Goal: Information Seeking & Learning: Check status

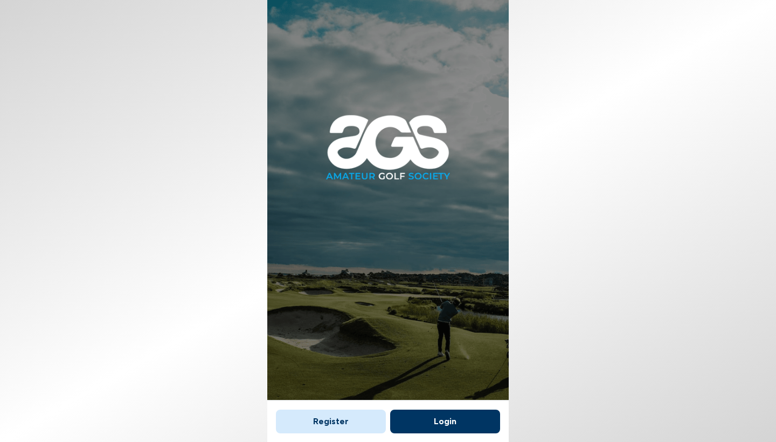
click at [438, 414] on button "Login" at bounding box center [445, 421] width 110 height 24
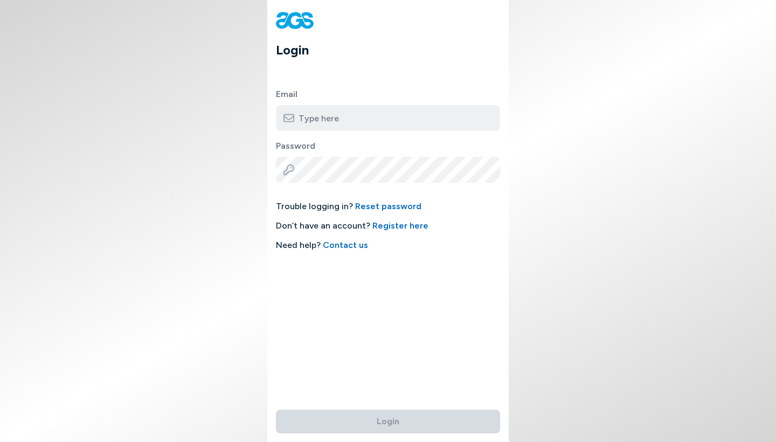
type input "[EMAIL_ADDRESS][DOMAIN_NAME]"
click at [388, 415] on button "Login" at bounding box center [388, 421] width 224 height 24
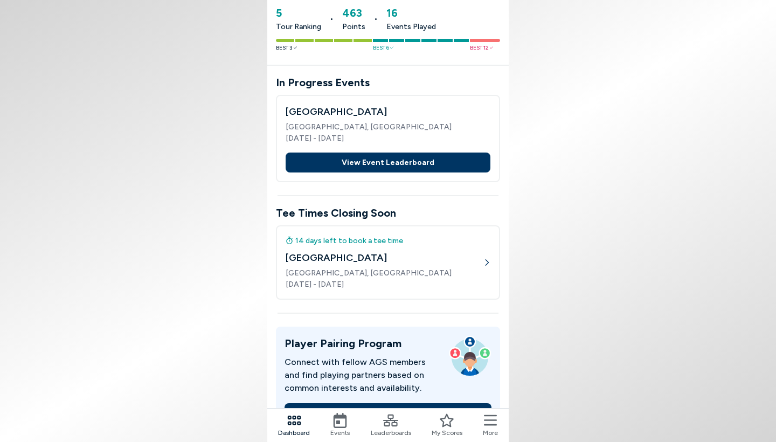
scroll to position [83, 0]
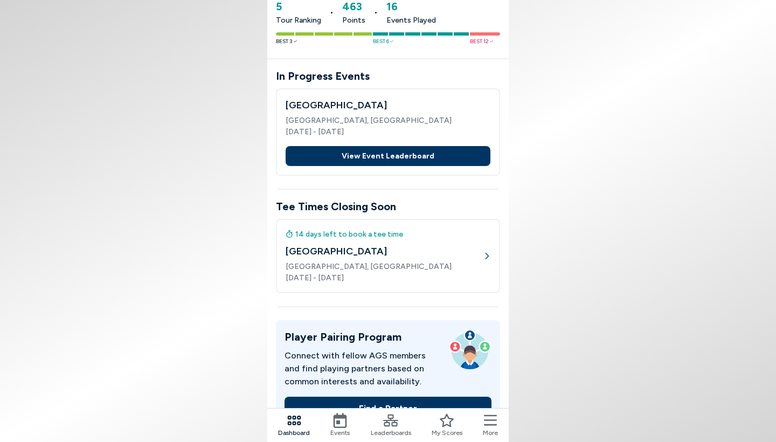
click at [487, 258] on icon at bounding box center [487, 256] width 8 height 8
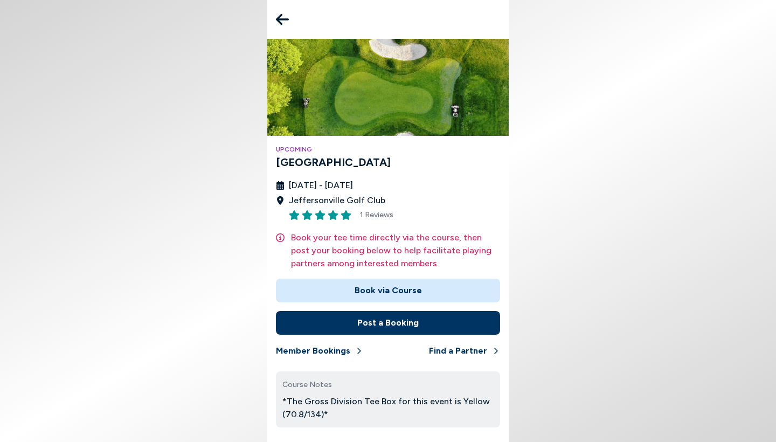
click at [373, 297] on button "Book via Course" at bounding box center [388, 290] width 224 height 24
click at [278, 17] on icon at bounding box center [282, 19] width 13 height 11
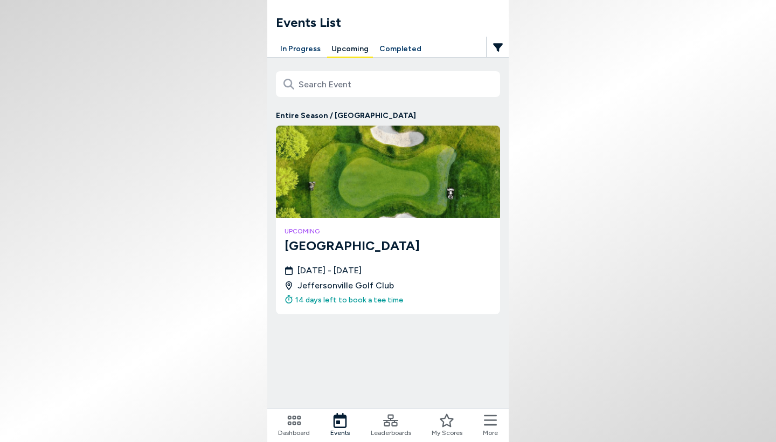
click at [391, 53] on button "Completed" at bounding box center [400, 49] width 51 height 17
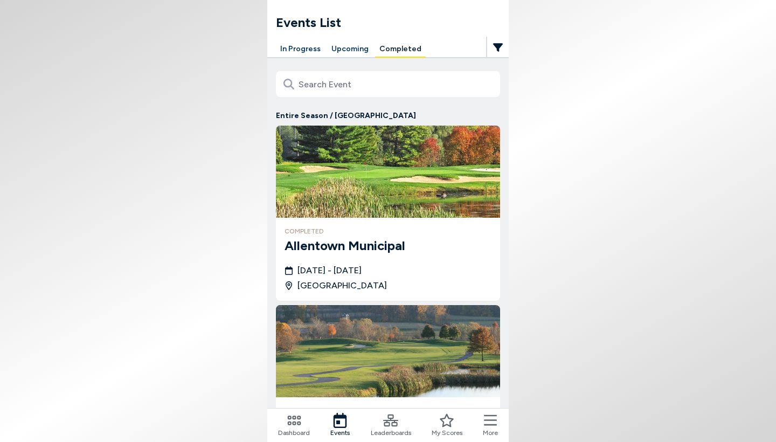
click at [409, 196] on img at bounding box center [388, 172] width 224 height 92
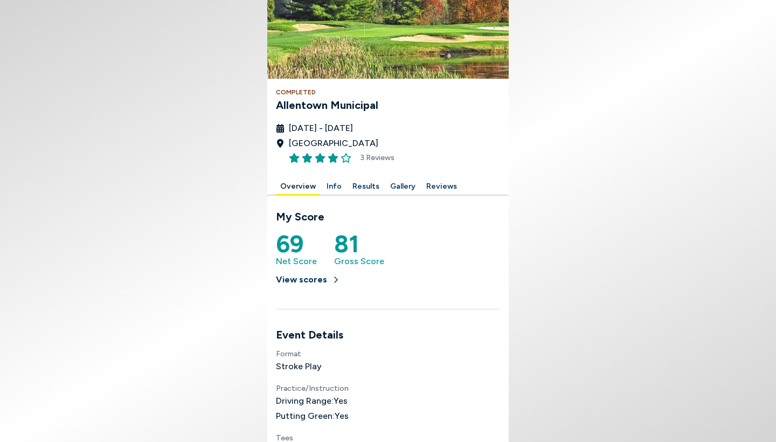
scroll to position [95, 0]
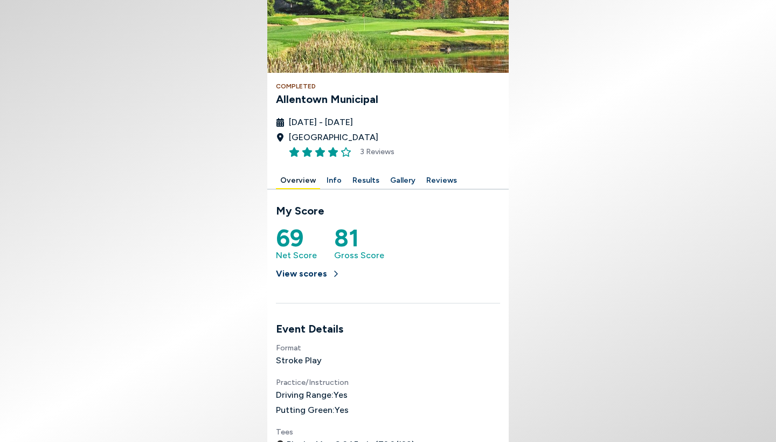
click at [359, 182] on button "Results" at bounding box center [366, 180] width 36 height 17
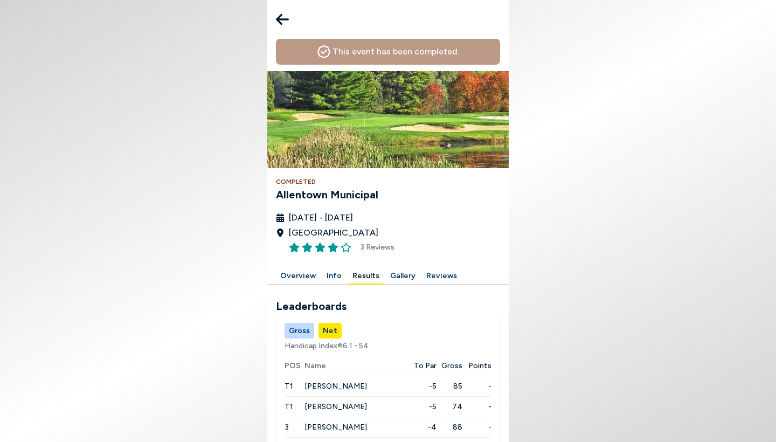
click at [282, 24] on icon at bounding box center [282, 19] width 13 height 11
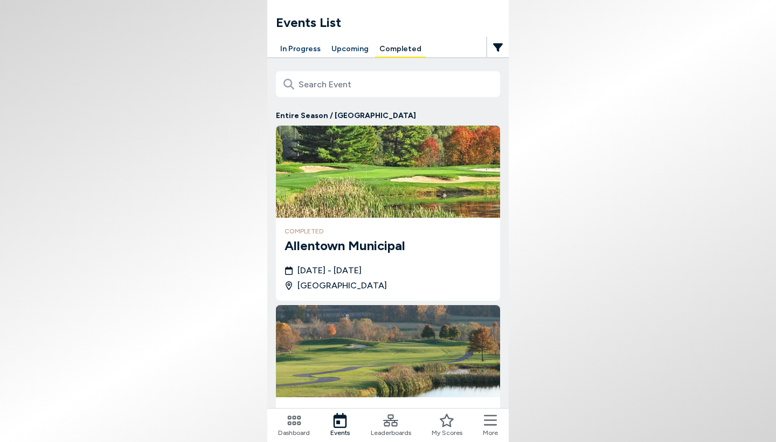
click at [297, 53] on button "In Progress" at bounding box center [300, 49] width 49 height 17
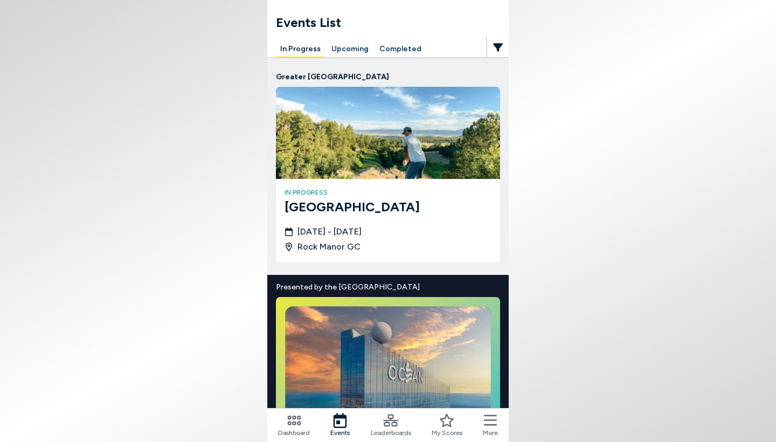
click at [355, 146] on img at bounding box center [388, 133] width 224 height 92
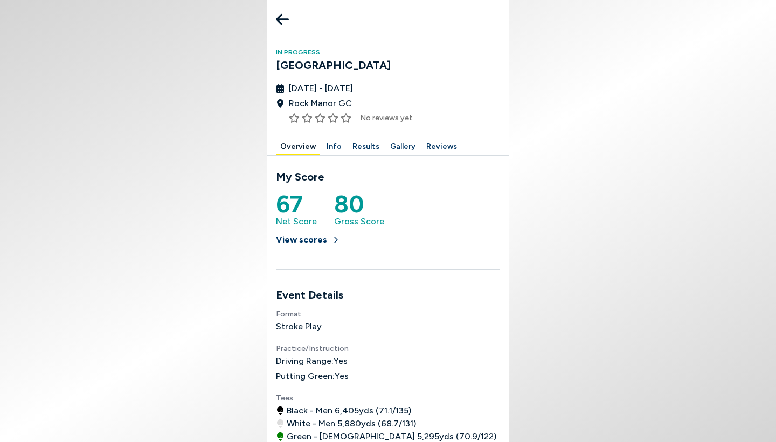
click at [362, 148] on button "Results" at bounding box center [366, 146] width 36 height 17
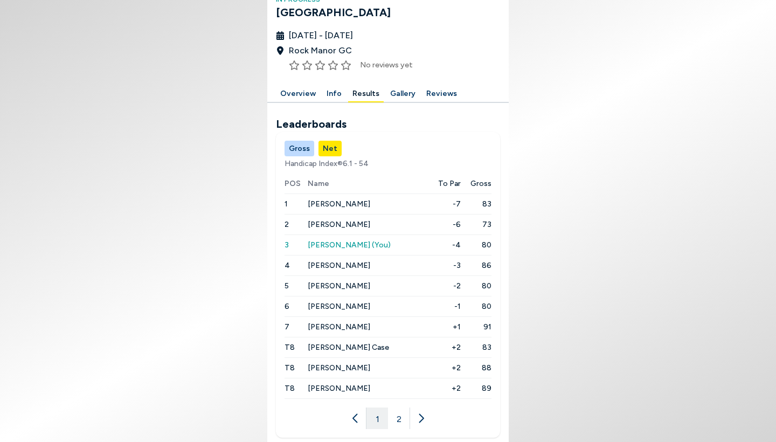
scroll to position [64, 0]
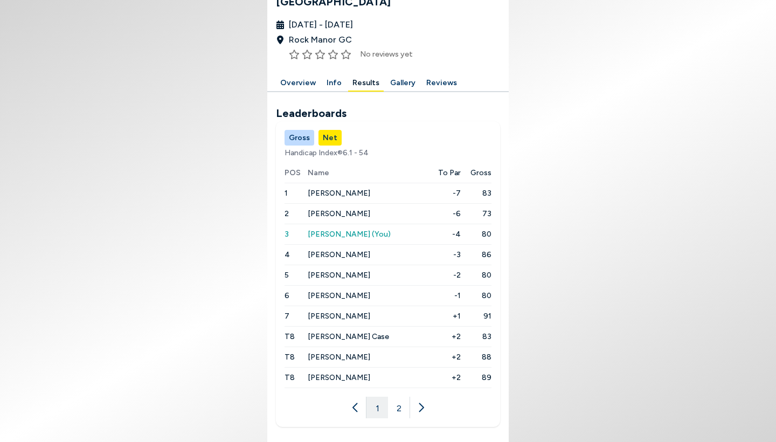
click at [417, 410] on icon at bounding box center [420, 407] width 11 height 11
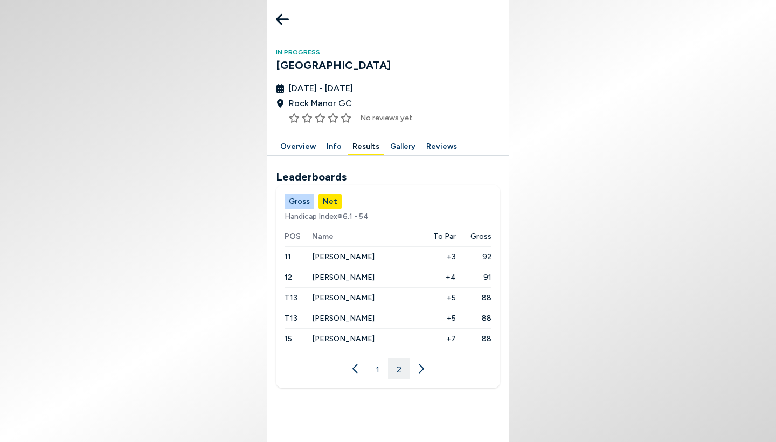
click at [357, 369] on icon at bounding box center [355, 368] width 11 height 11
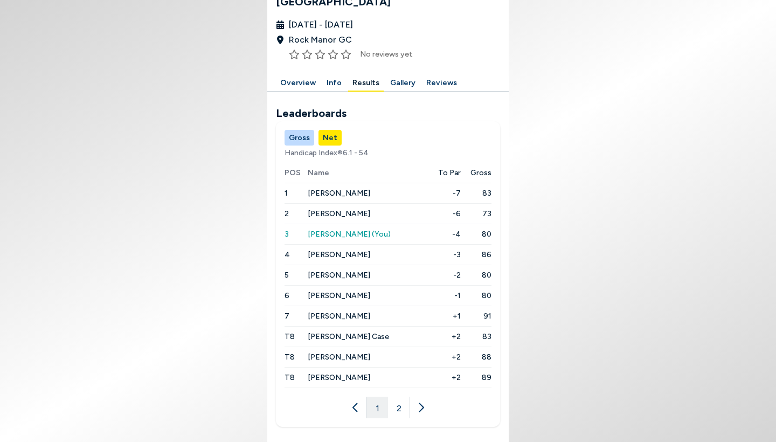
scroll to position [70, 0]
click at [423, 404] on icon at bounding box center [420, 407] width 11 height 11
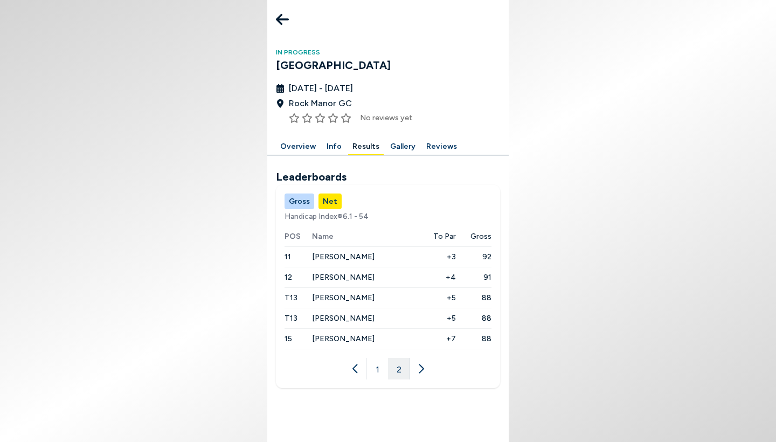
click at [352, 368] on icon at bounding box center [355, 368] width 11 height 11
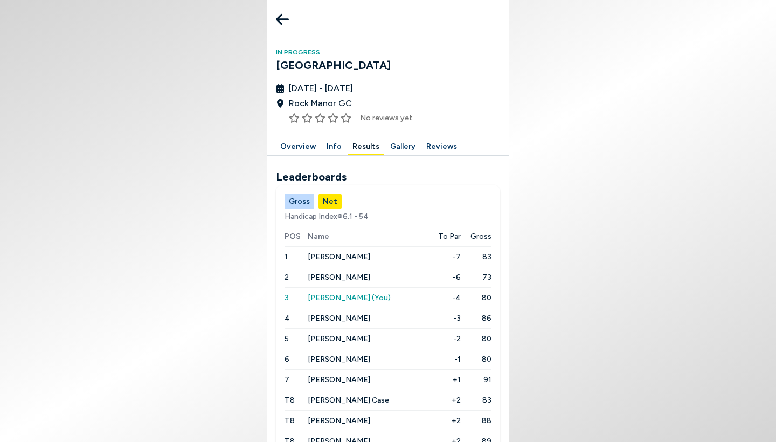
click at [325, 276] on span "[PERSON_NAME]" at bounding box center [339, 277] width 62 height 9
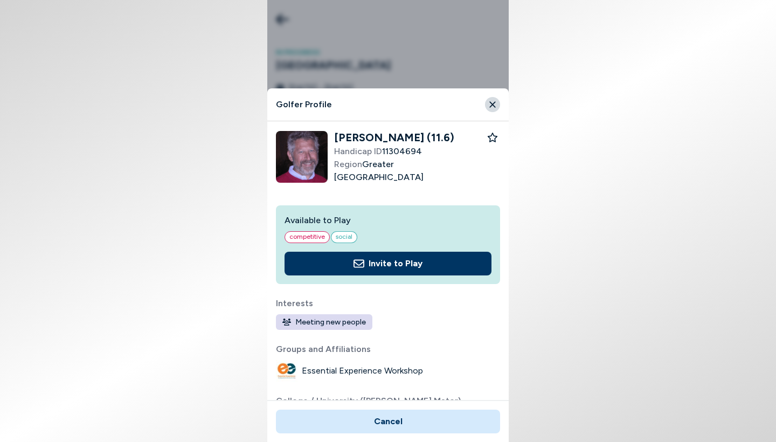
click at [494, 104] on icon "Close" at bounding box center [492, 105] width 10 height 10
